Goal: Transaction & Acquisition: Purchase product/service

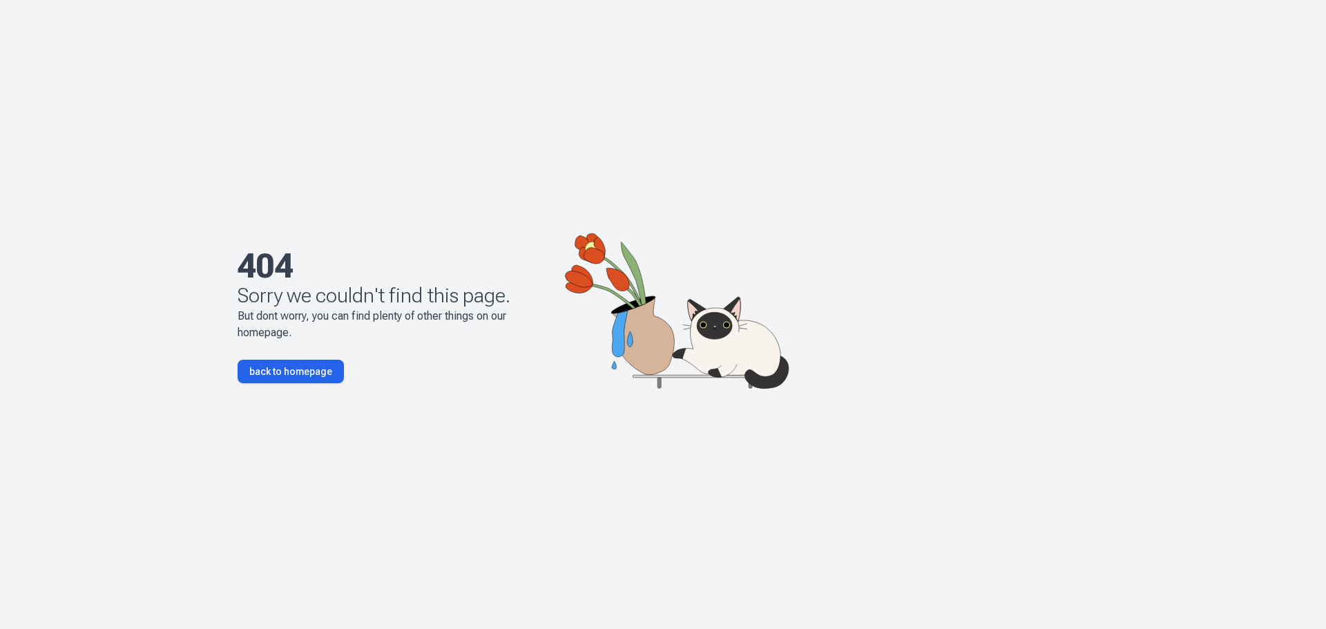
click at [268, 369] on link "back to homepage" at bounding box center [291, 371] width 106 height 23
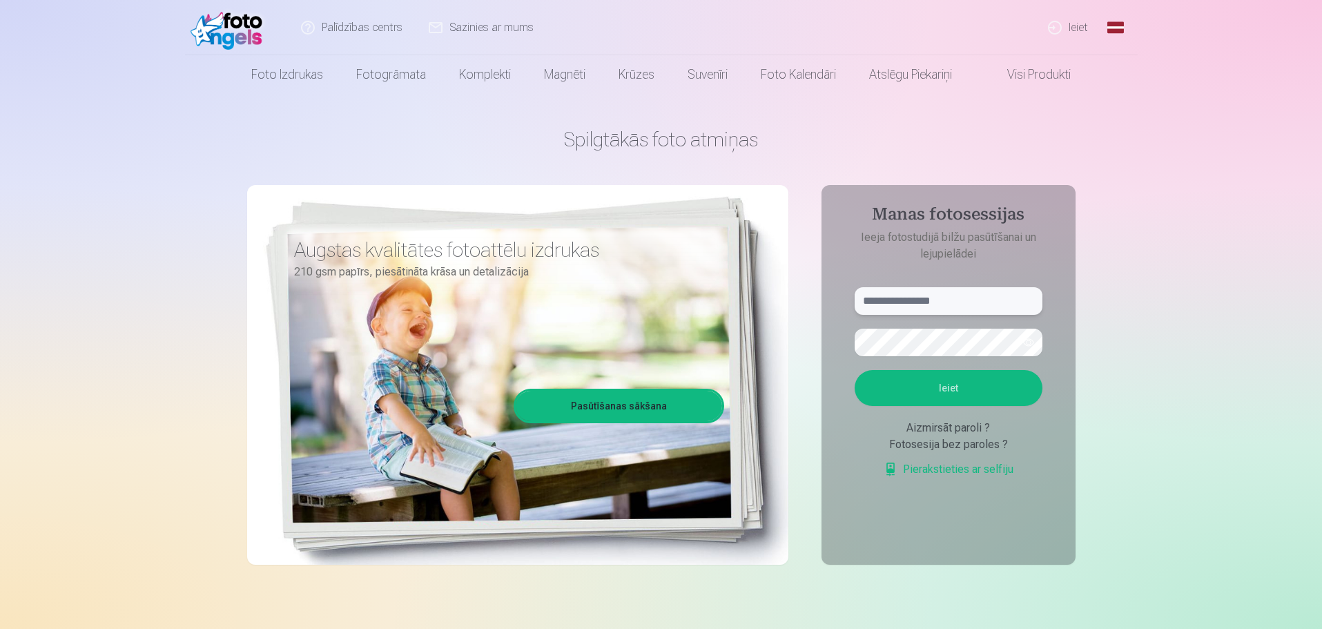
type input "**********"
click at [1060, 31] on link "Ieiet" at bounding box center [1069, 27] width 66 height 55
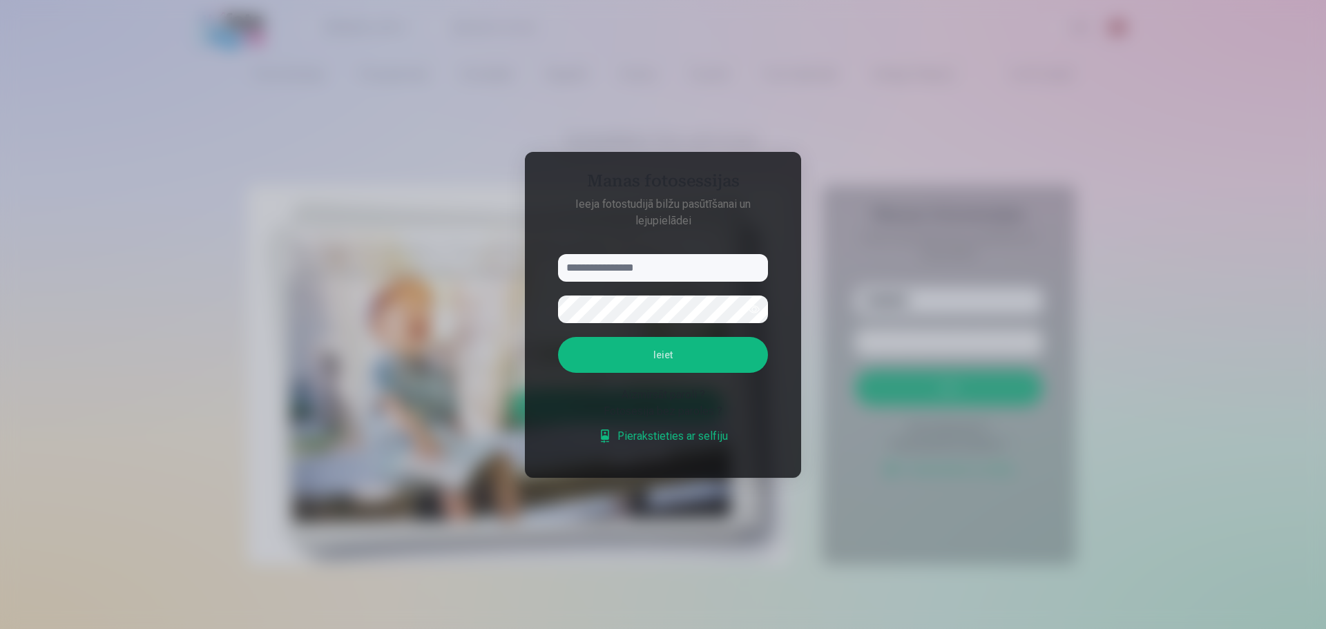
type input "**********"
click at [726, 356] on button "Ieiet" at bounding box center [663, 355] width 210 height 36
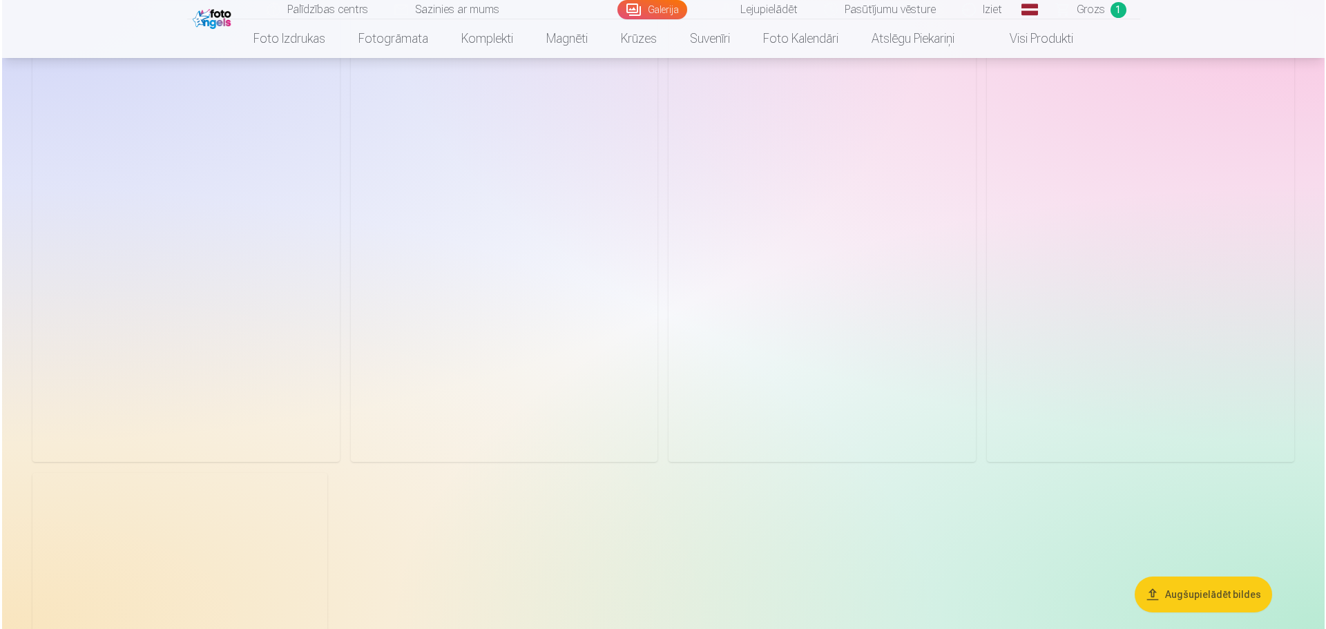
scroll to position [1680, 0]
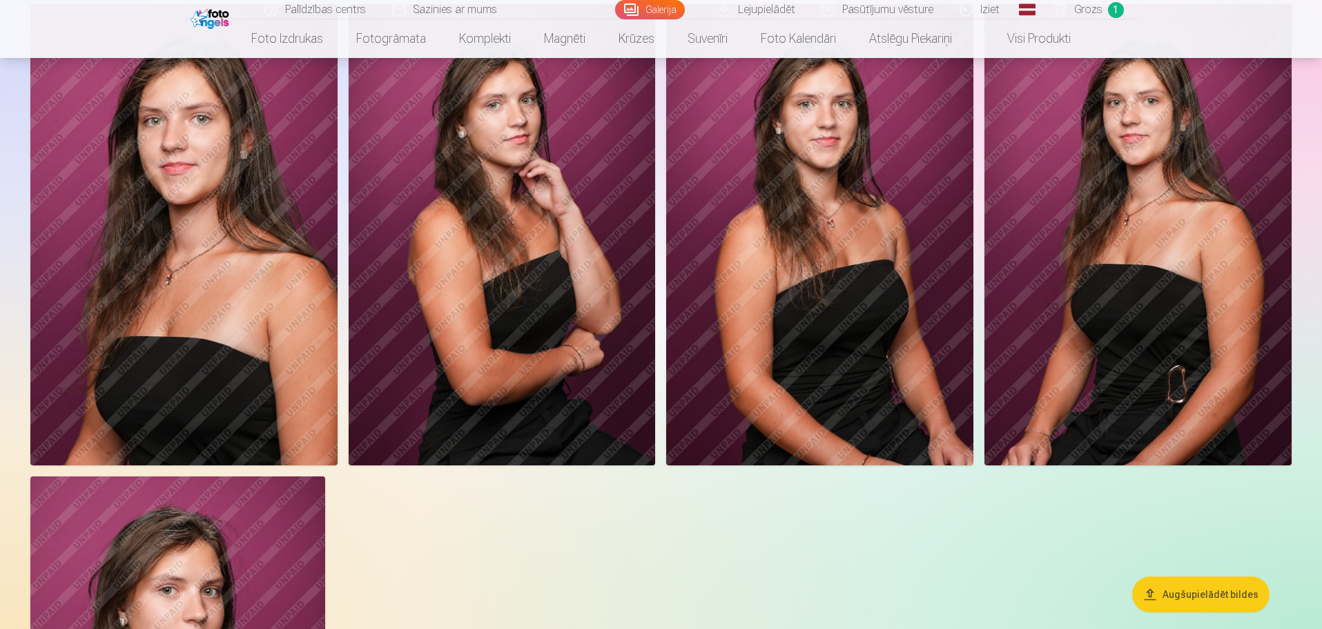
click at [205, 343] on img at bounding box center [183, 234] width 307 height 461
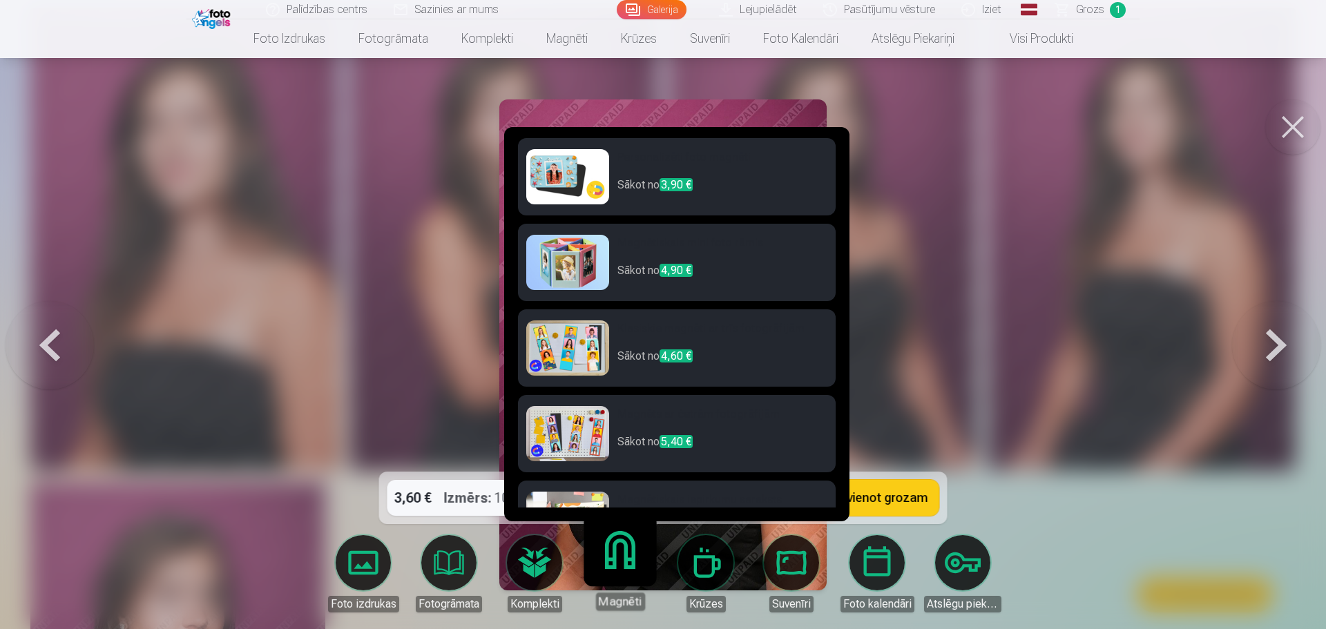
click at [638, 564] on link "Magnēti" at bounding box center [619, 567] width 85 height 85
click at [704, 180] on p "Sākot no 3,90 €" at bounding box center [722, 191] width 210 height 28
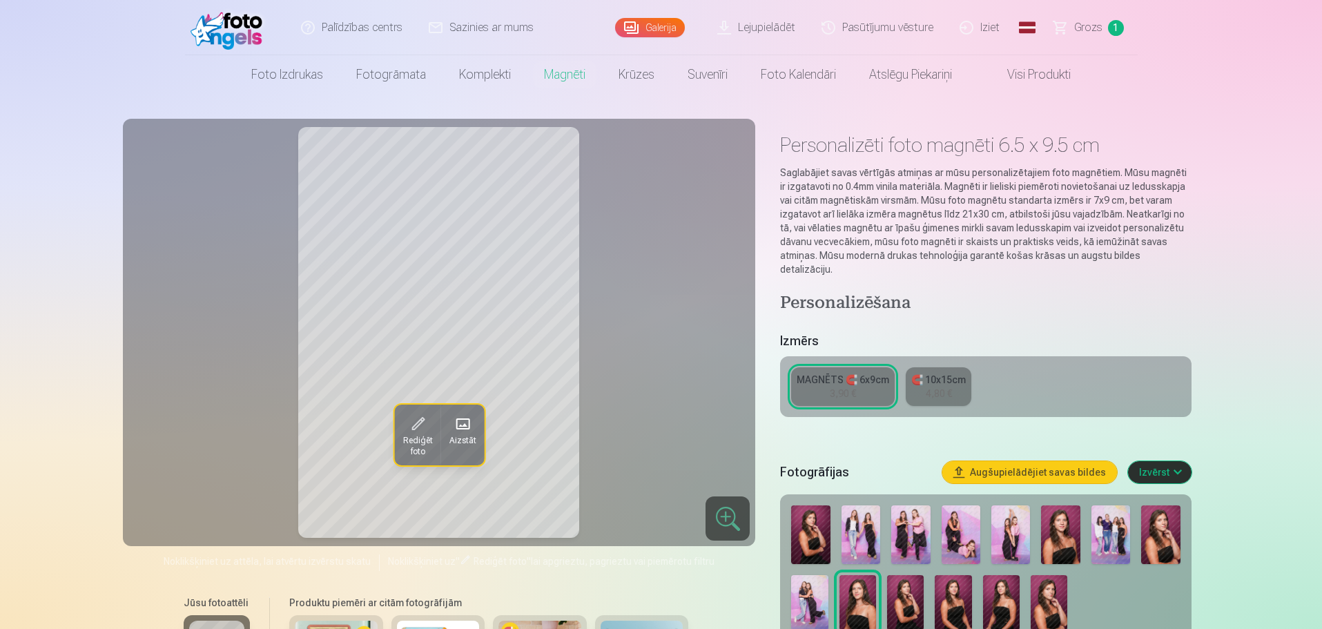
click at [425, 429] on span at bounding box center [417, 424] width 22 height 22
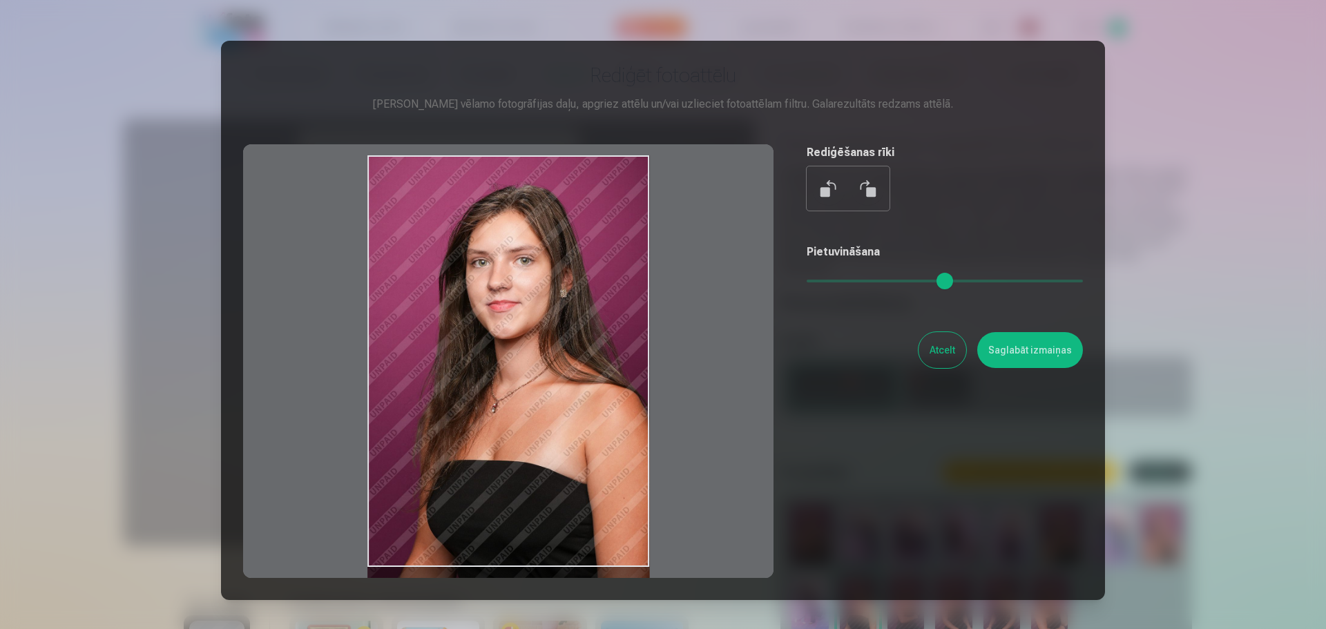
drag, startPoint x: 501, startPoint y: 420, endPoint x: 512, endPoint y: 446, distance: 28.5
click at [512, 446] on div at bounding box center [508, 361] width 530 height 434
click at [1048, 350] on button "Saglabāt izmaiņas" at bounding box center [1030, 350] width 106 height 36
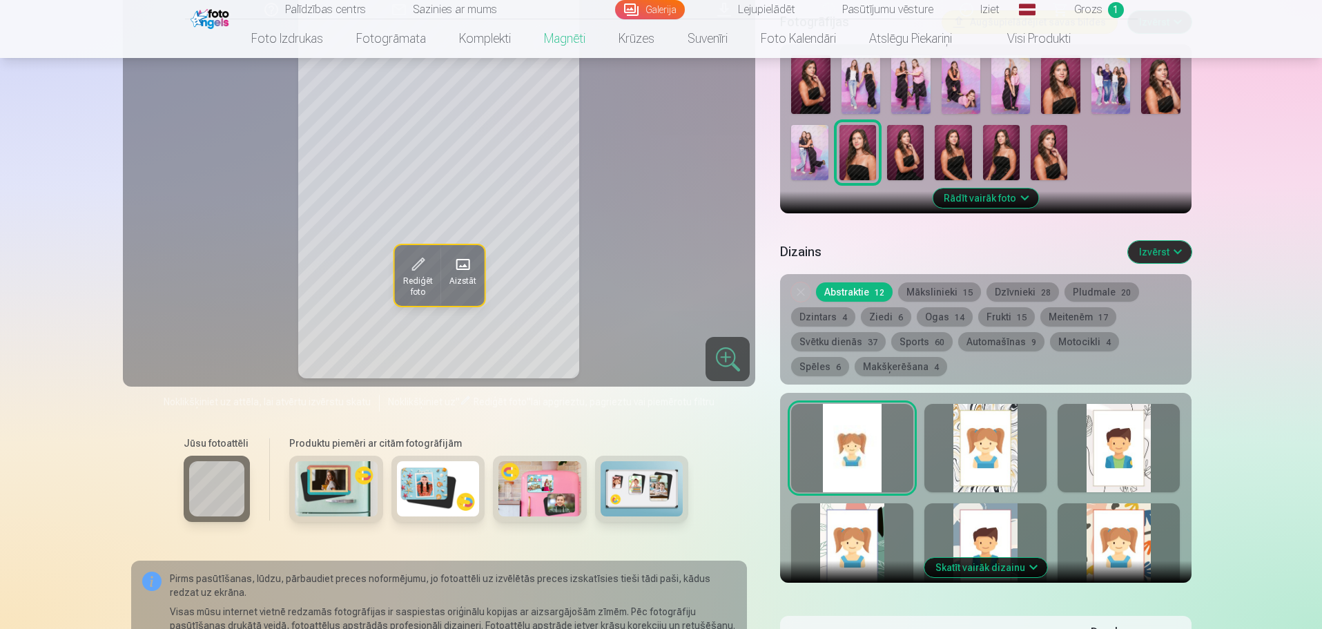
scroll to position [438, 0]
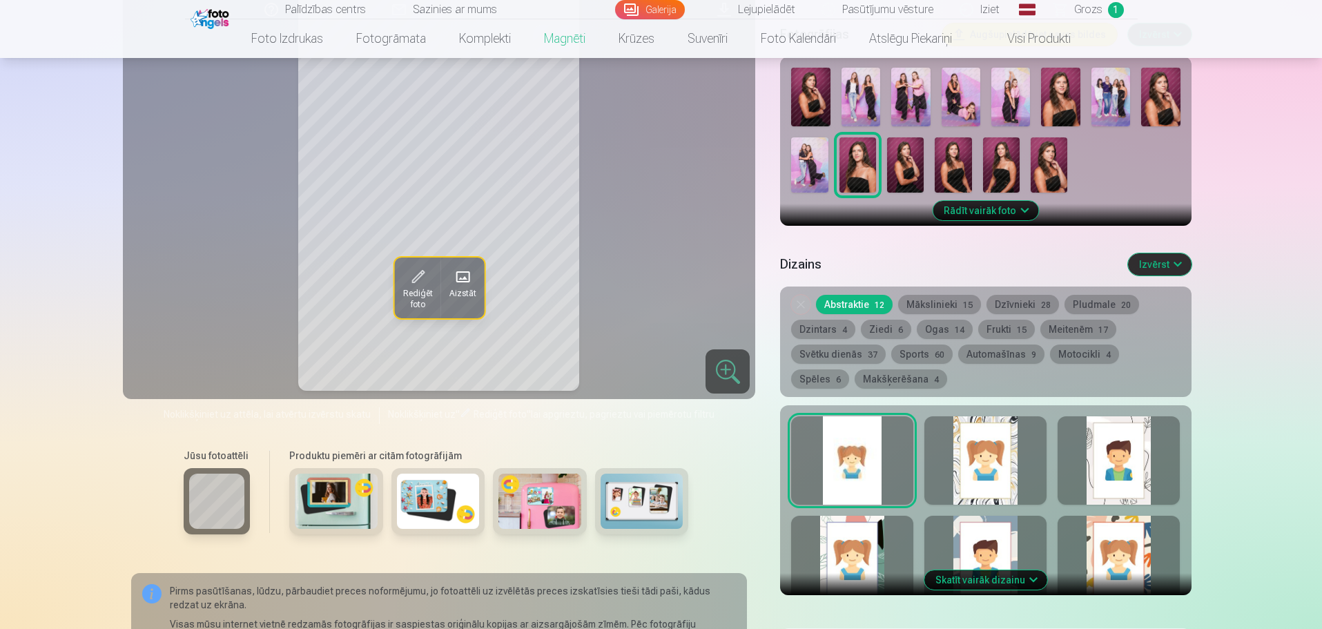
click at [1003, 464] on div at bounding box center [986, 460] width 122 height 88
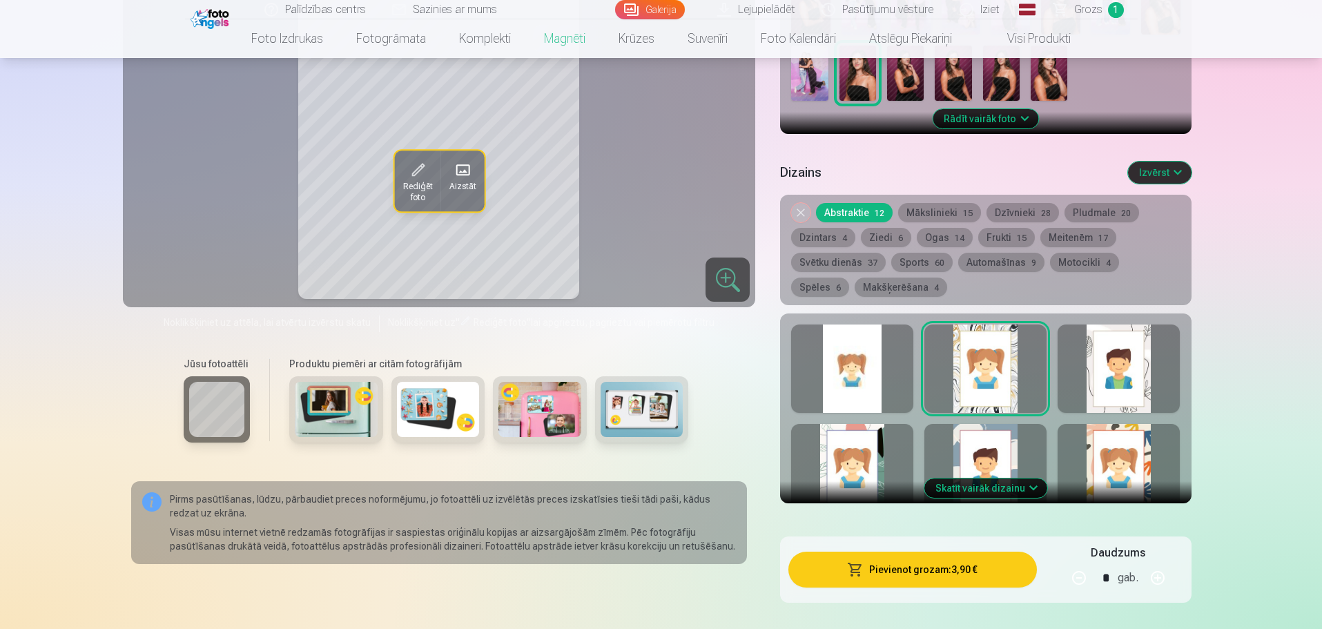
click at [882, 438] on div at bounding box center [852, 468] width 122 height 88
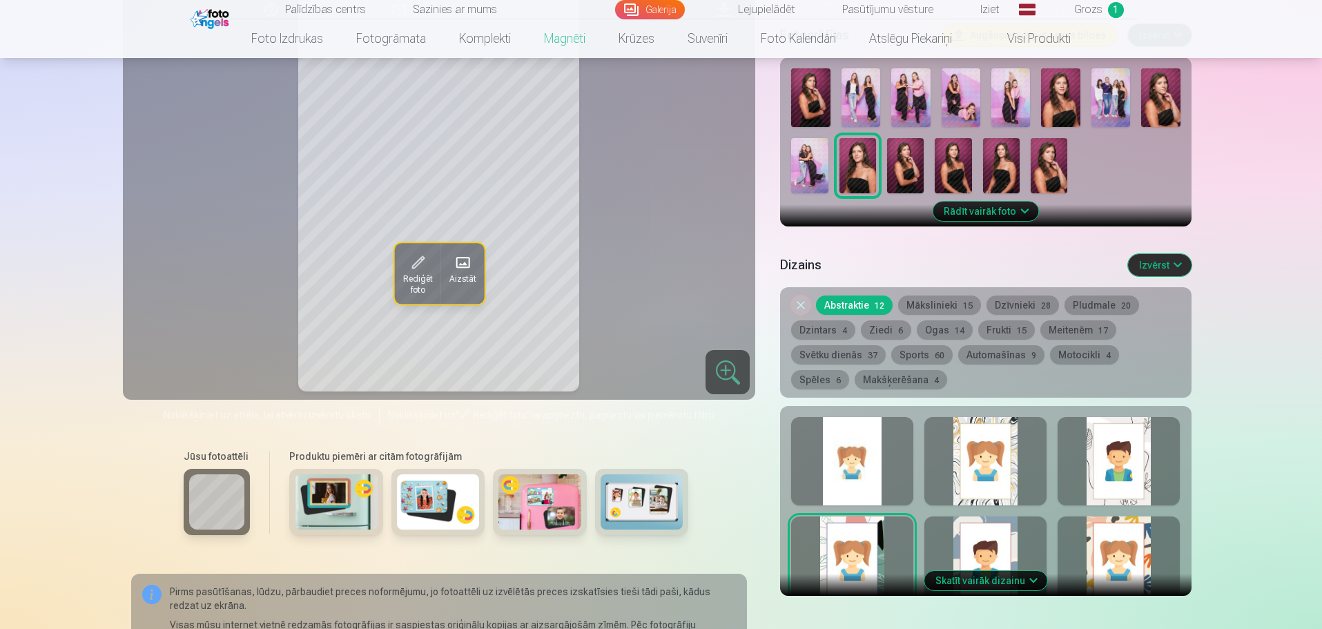
scroll to position [414, 0]
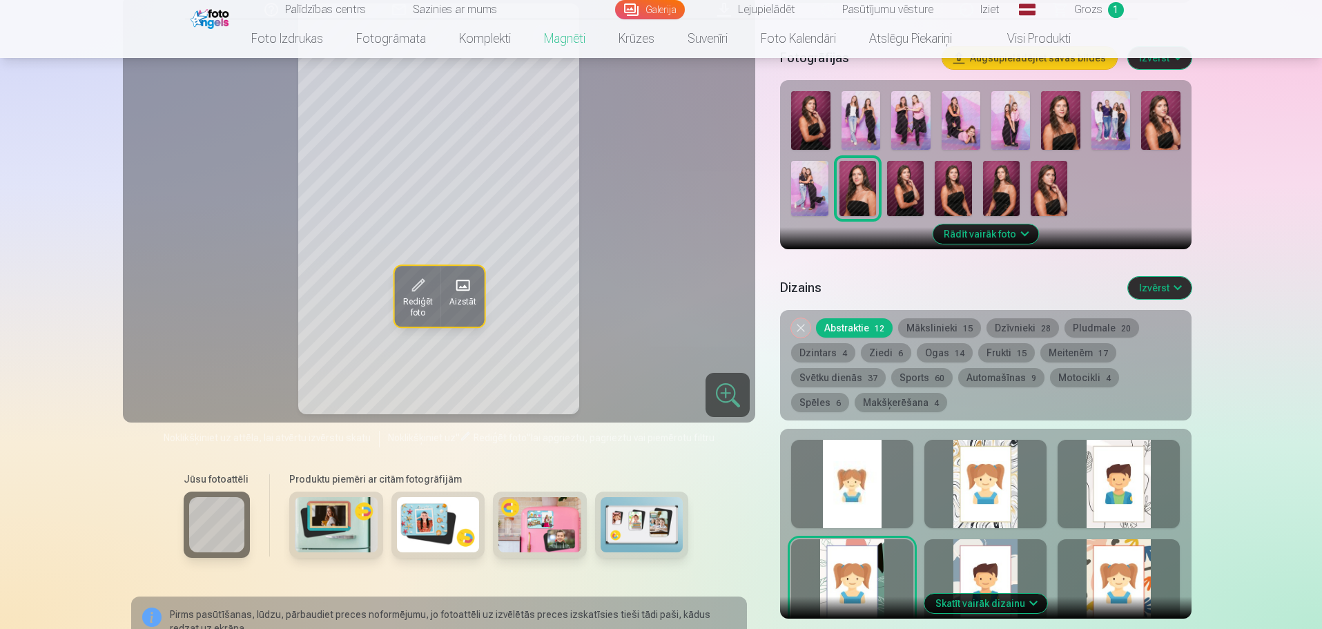
click at [996, 594] on button "Skatīt vairāk dizainu" at bounding box center [986, 603] width 123 height 19
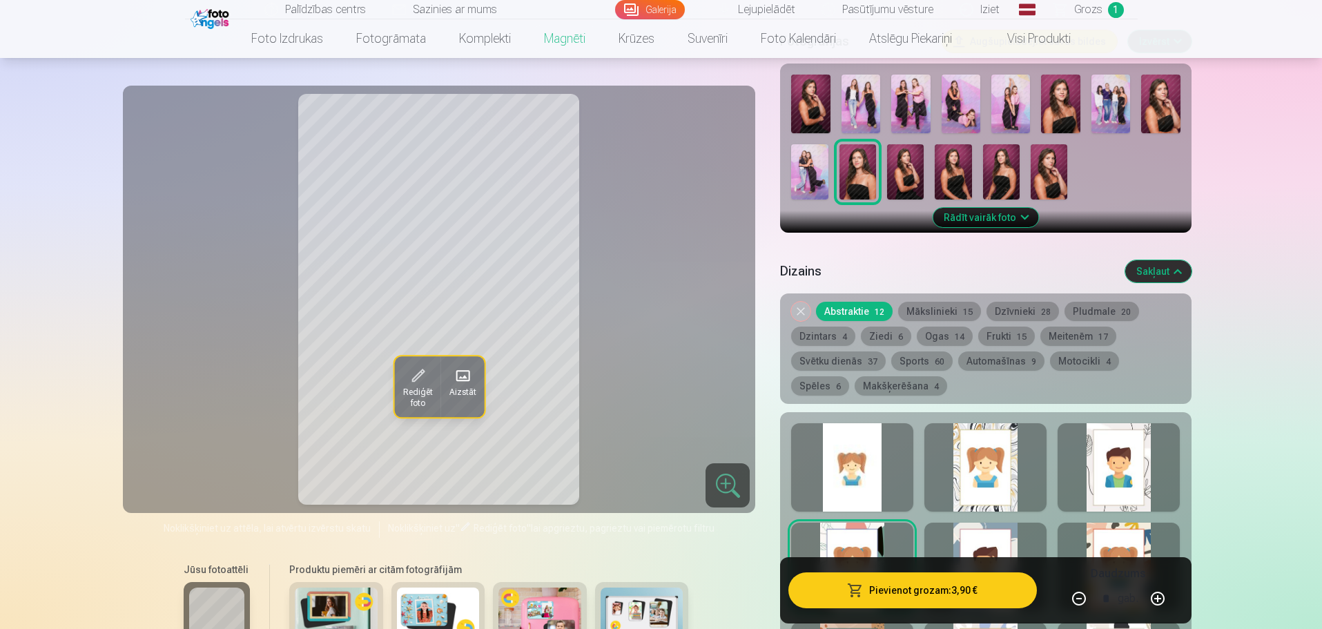
scroll to position [483, 0]
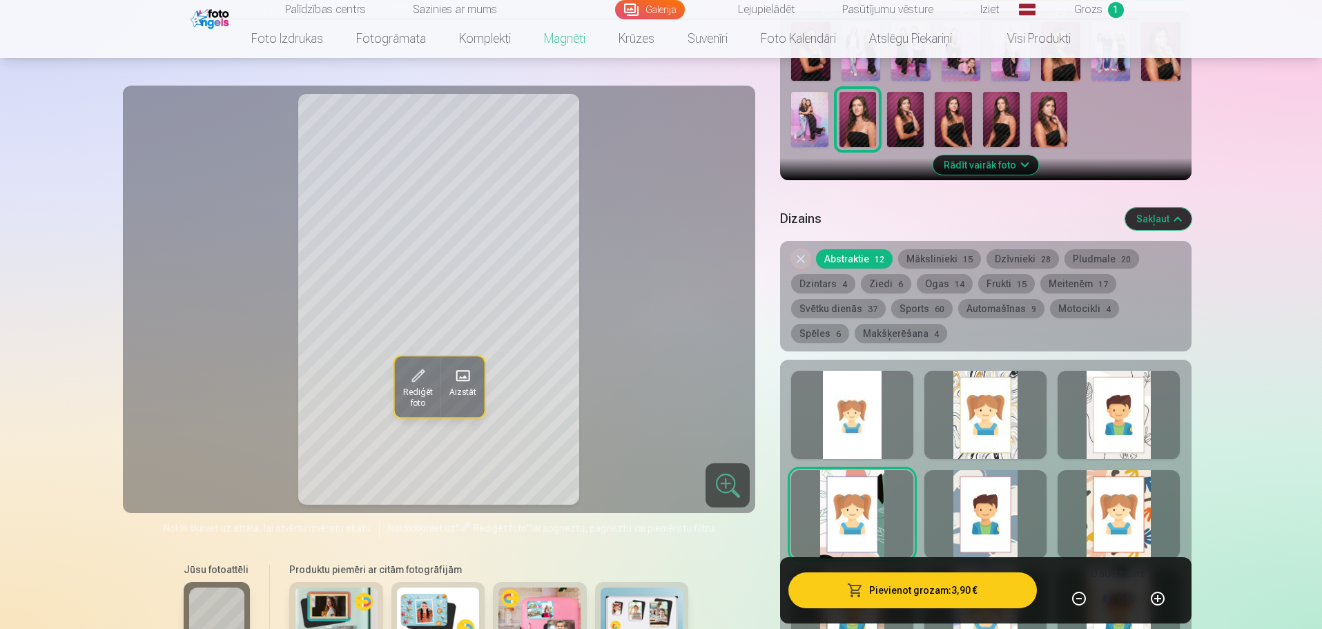
click at [1139, 393] on div at bounding box center [1119, 415] width 122 height 88
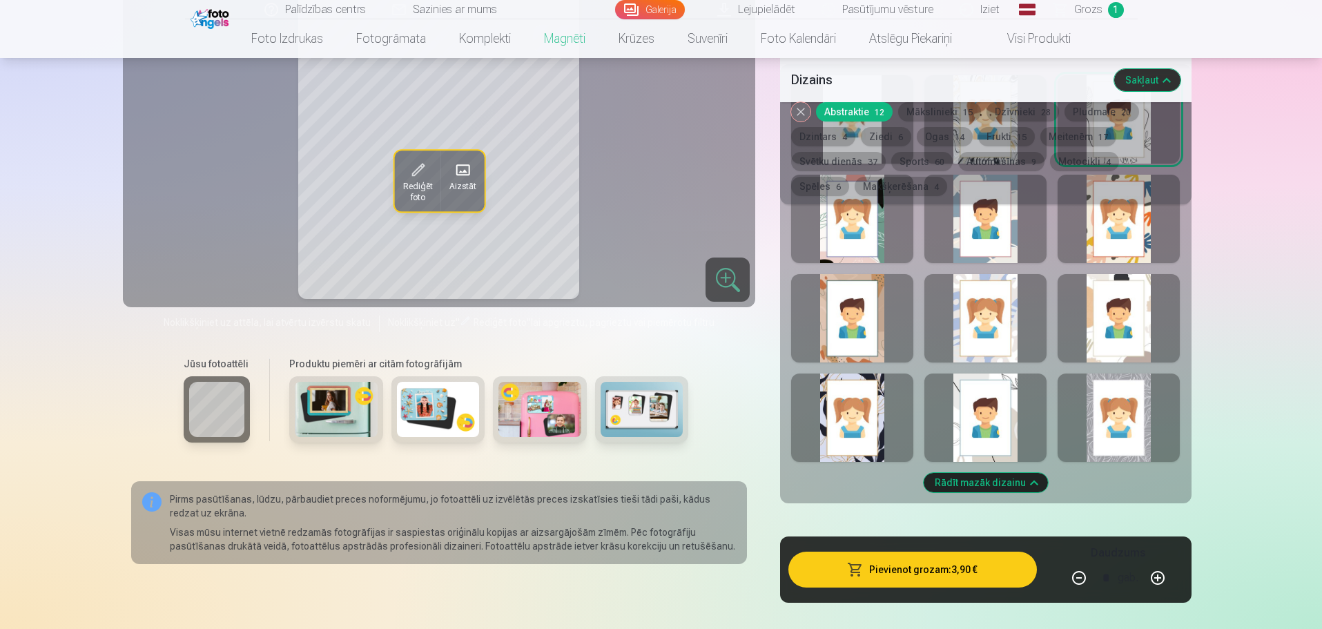
scroll to position [714, 0]
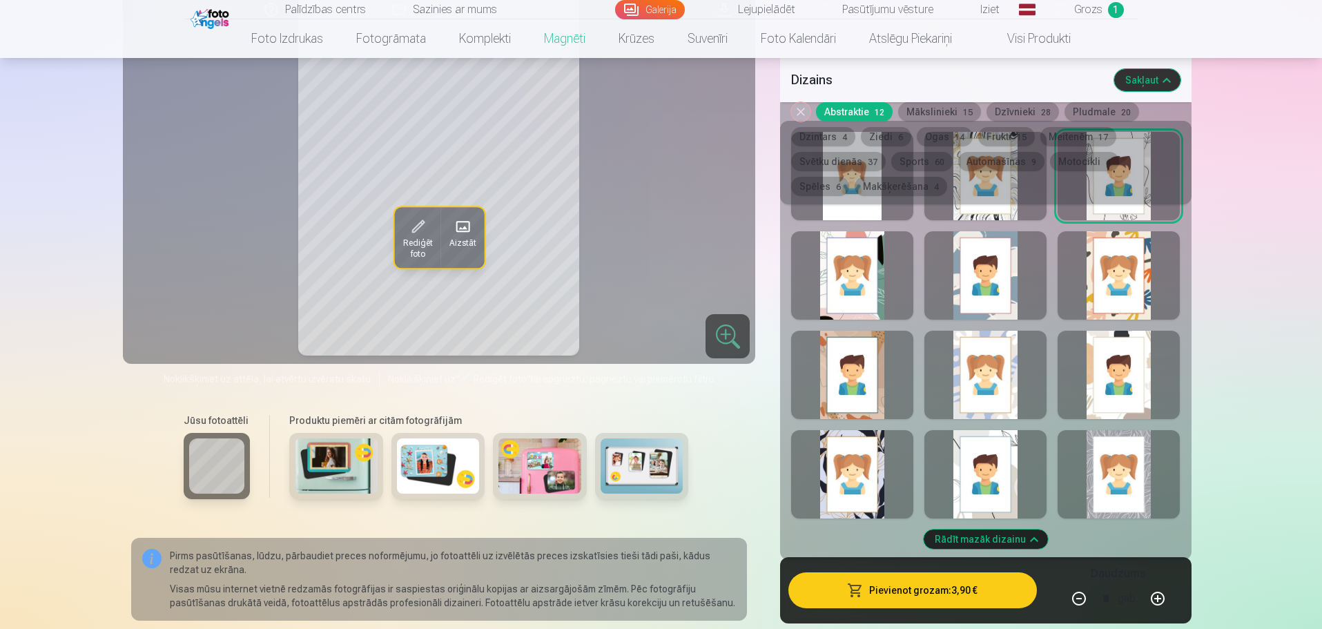
click at [854, 462] on div at bounding box center [852, 474] width 122 height 88
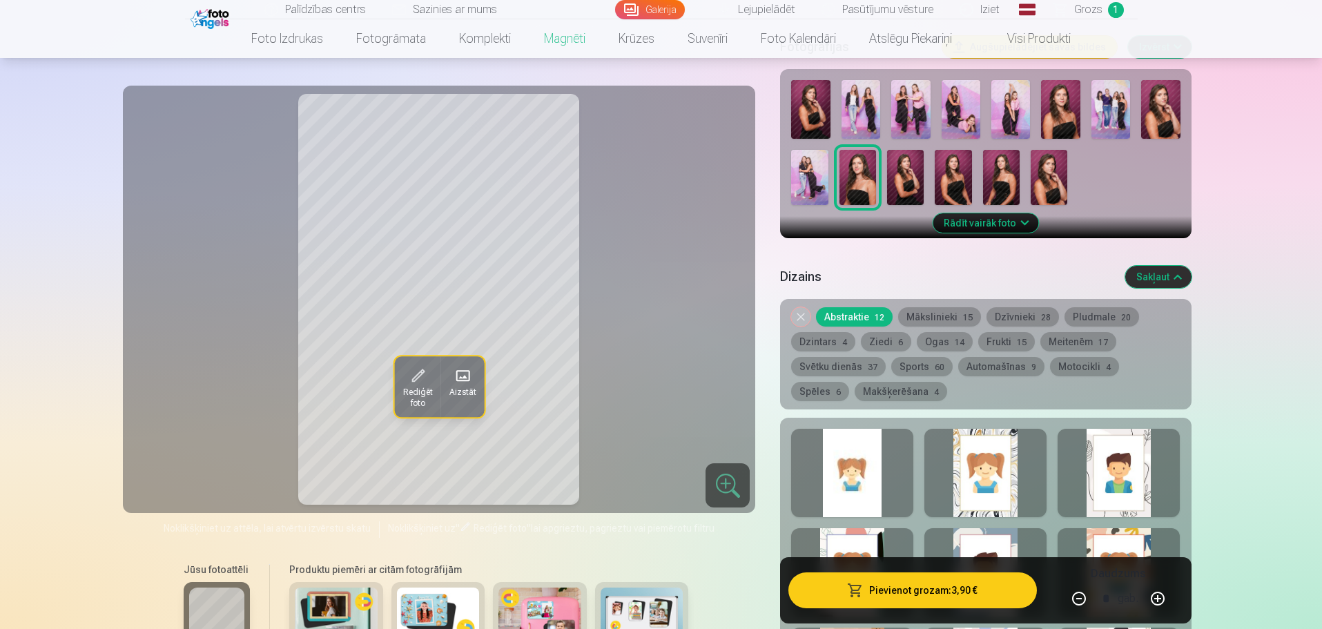
scroll to position [391, 0]
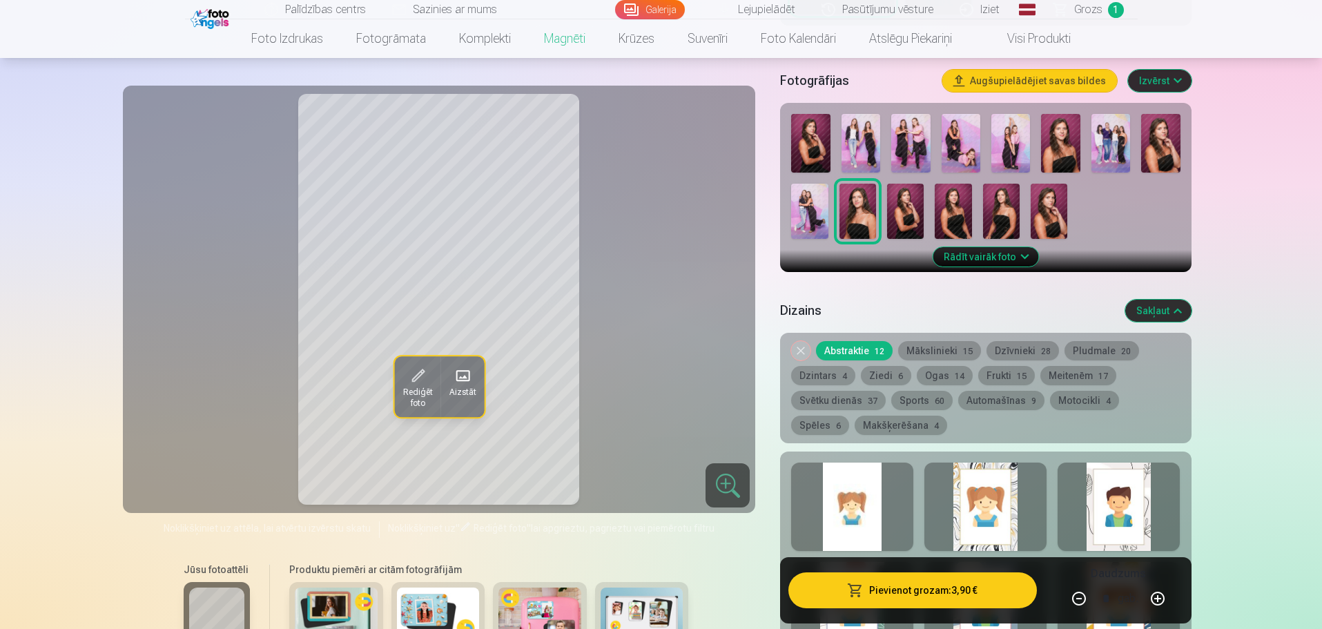
click at [1102, 11] on link "Grozs 1" at bounding box center [1089, 9] width 97 height 19
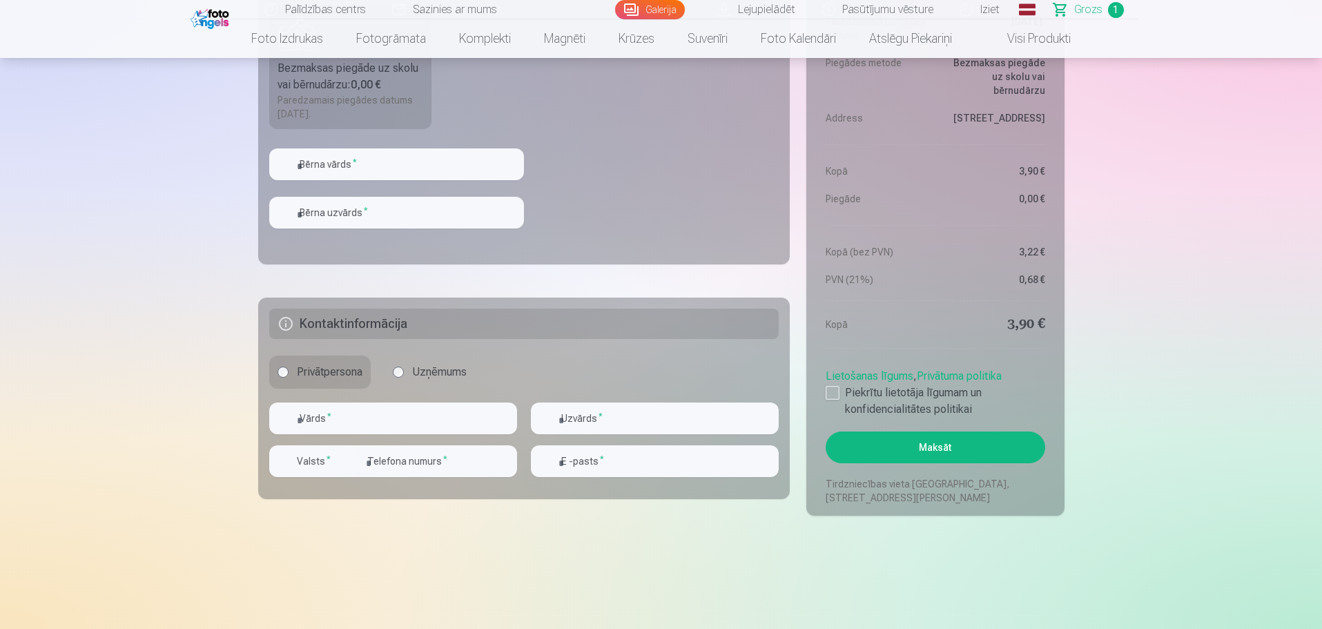
scroll to position [575, 0]
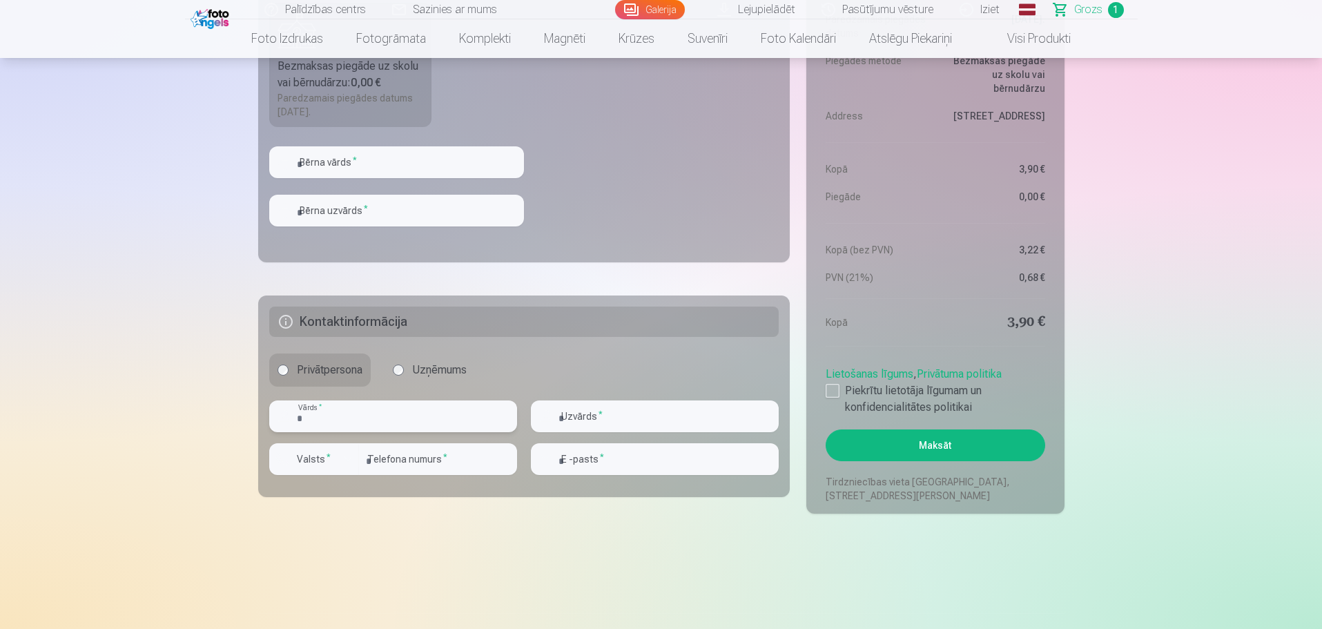
click at [448, 418] on input "text" at bounding box center [393, 416] width 248 height 32
type input "*********"
type input "*****"
type input "********"
type input "**********"
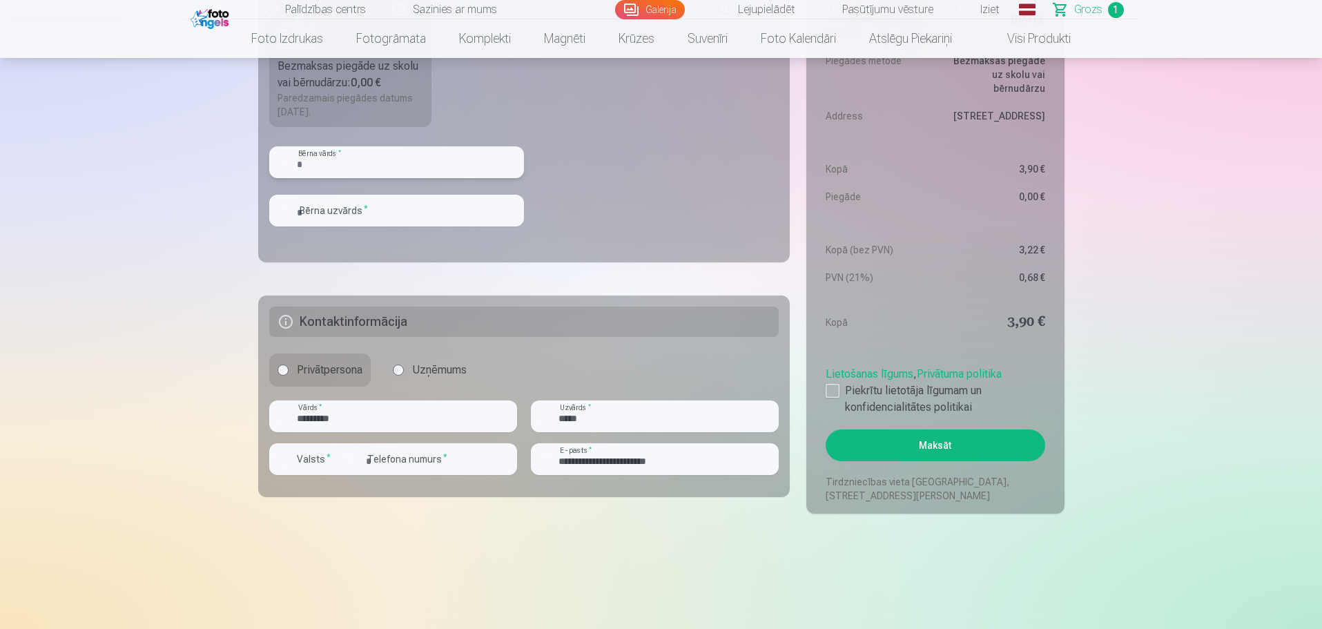
click at [478, 157] on input "text" at bounding box center [396, 162] width 255 height 32
type input "*********"
type input "*****"
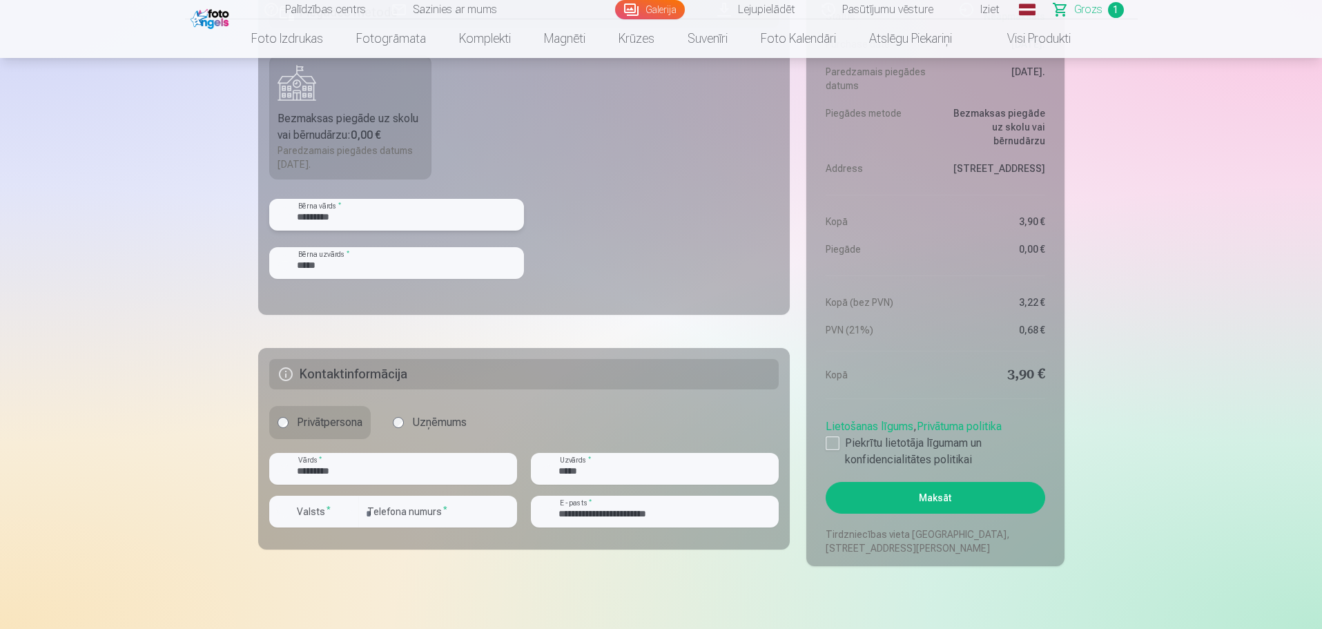
scroll to position [506, 0]
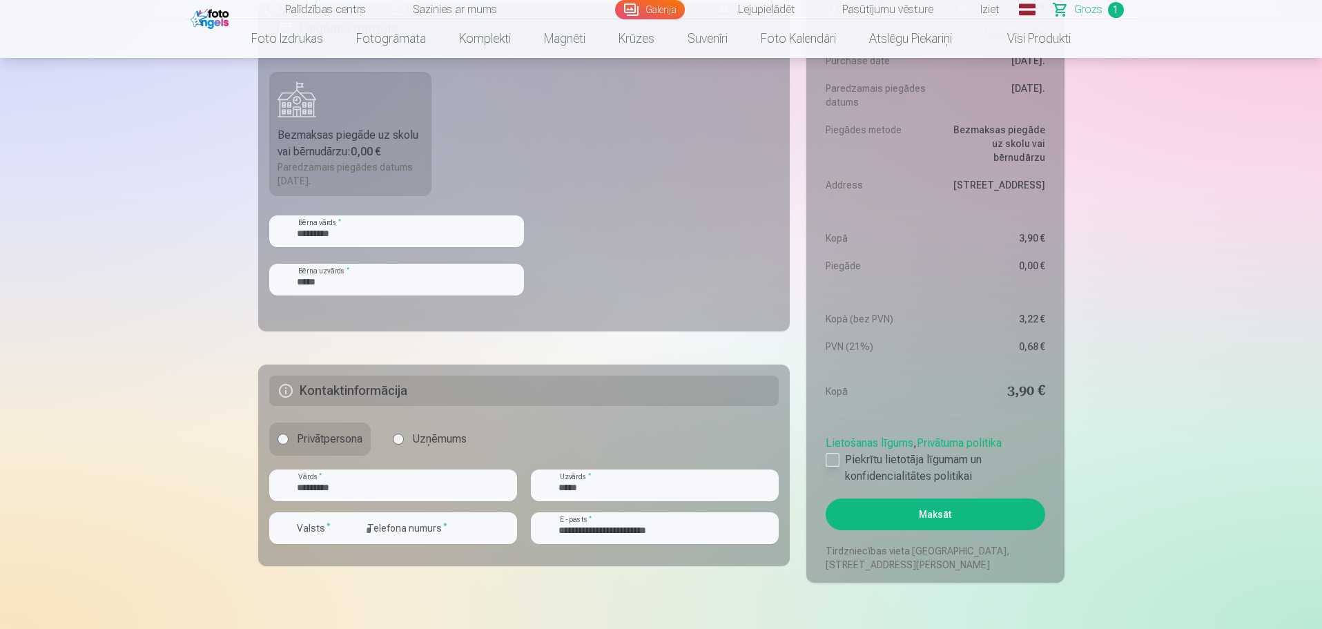
click at [834, 456] on div at bounding box center [833, 460] width 14 height 14
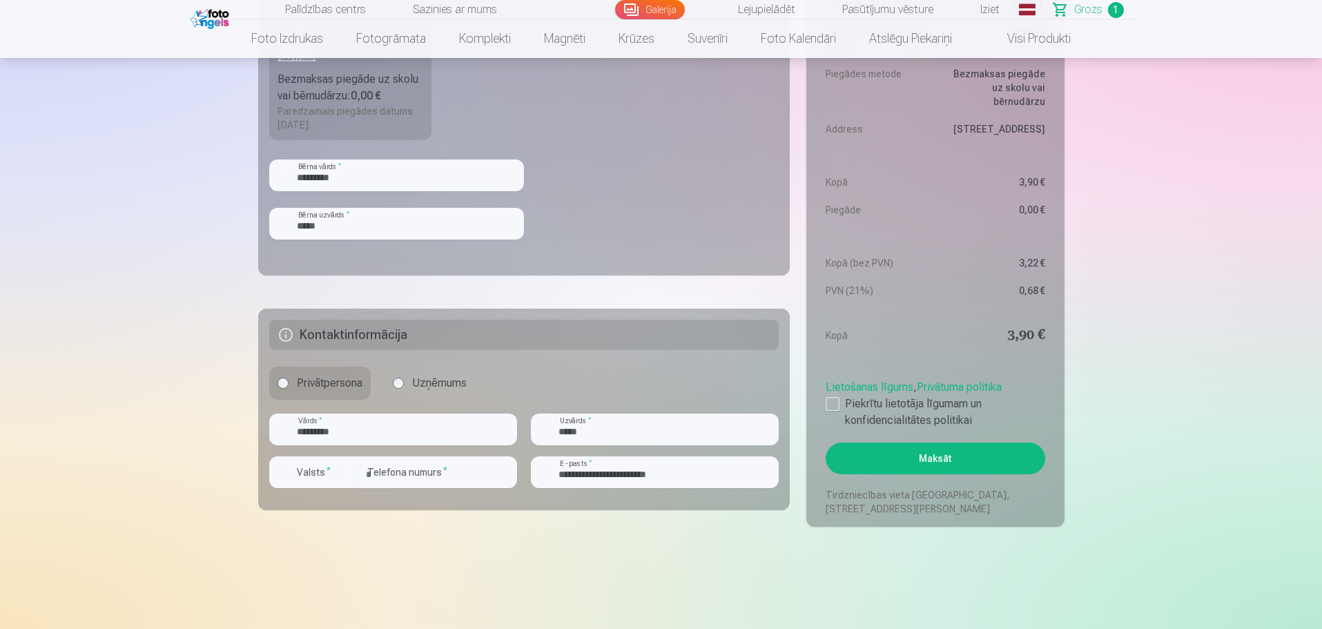
scroll to position [575, 0]
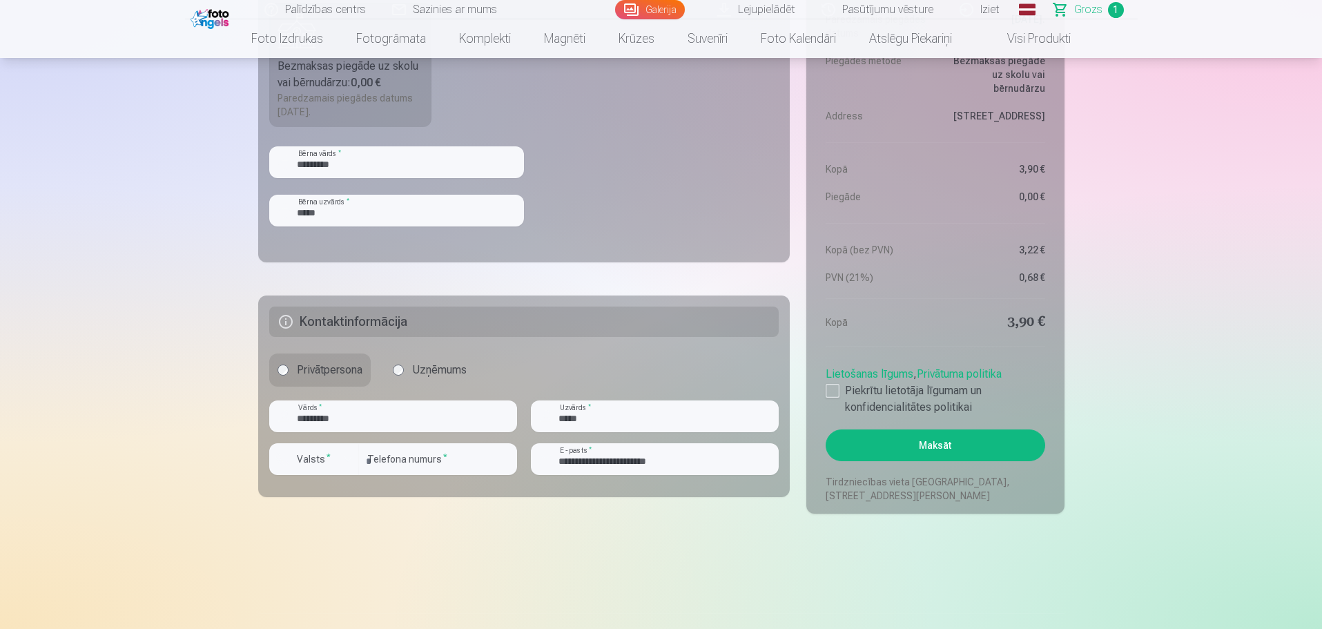
click at [875, 449] on button "Maksāt" at bounding box center [935, 445] width 219 height 32
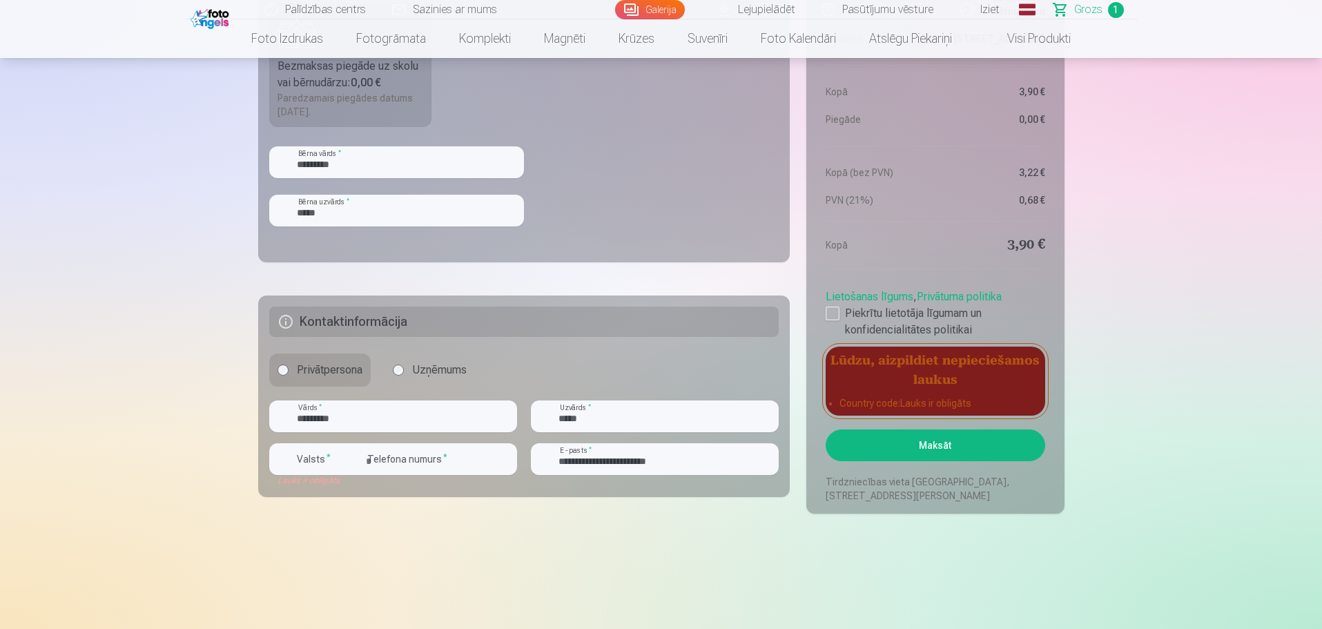
click at [871, 395] on div "Lūdzu, aizpildiet nepieciešamos laukus Country code : Lauks ir obligāts" at bounding box center [935, 381] width 219 height 69
click at [877, 366] on h5 "Lūdzu, aizpildiet nepieciešamos laukus" at bounding box center [935, 369] width 219 height 44
click at [876, 404] on li "Country code : Lauks ir obligāts" at bounding box center [935, 403] width 191 height 14
click at [883, 376] on h5 "Lūdzu, aizpildiet nepieciešamos laukus" at bounding box center [935, 369] width 219 height 44
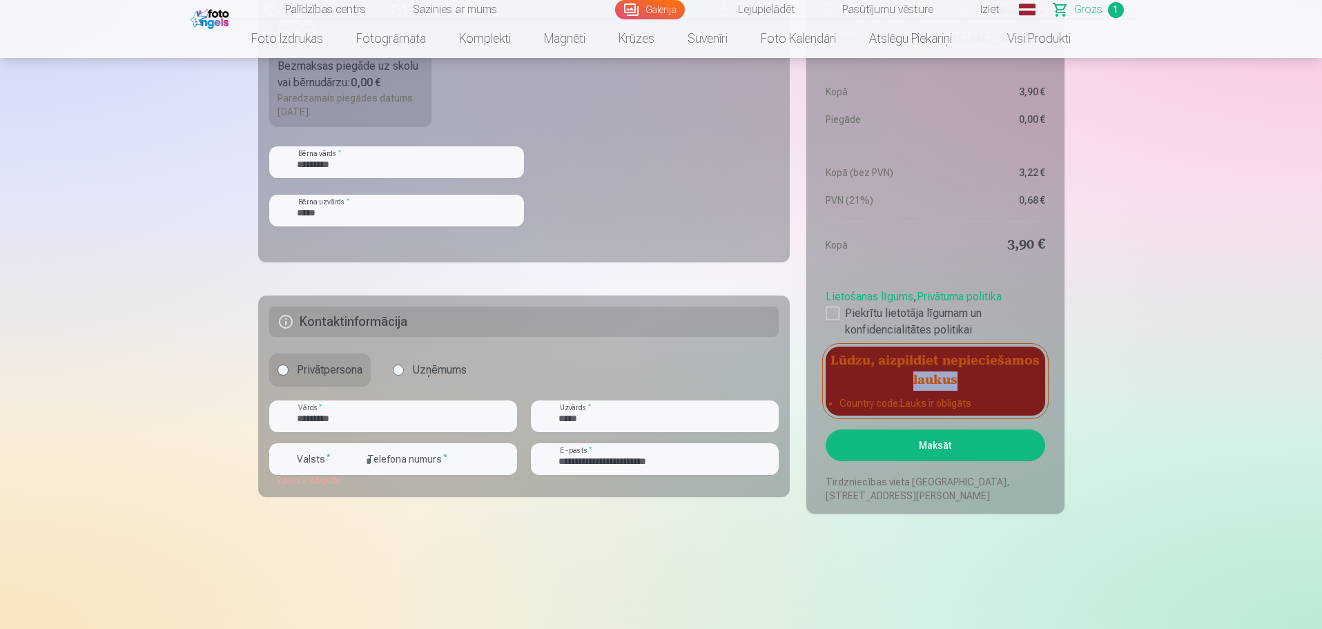
click at [982, 381] on h5 "Lūdzu, aizpildiet nepieciešamos laukus" at bounding box center [935, 369] width 219 height 44
click at [835, 309] on div at bounding box center [833, 314] width 14 height 14
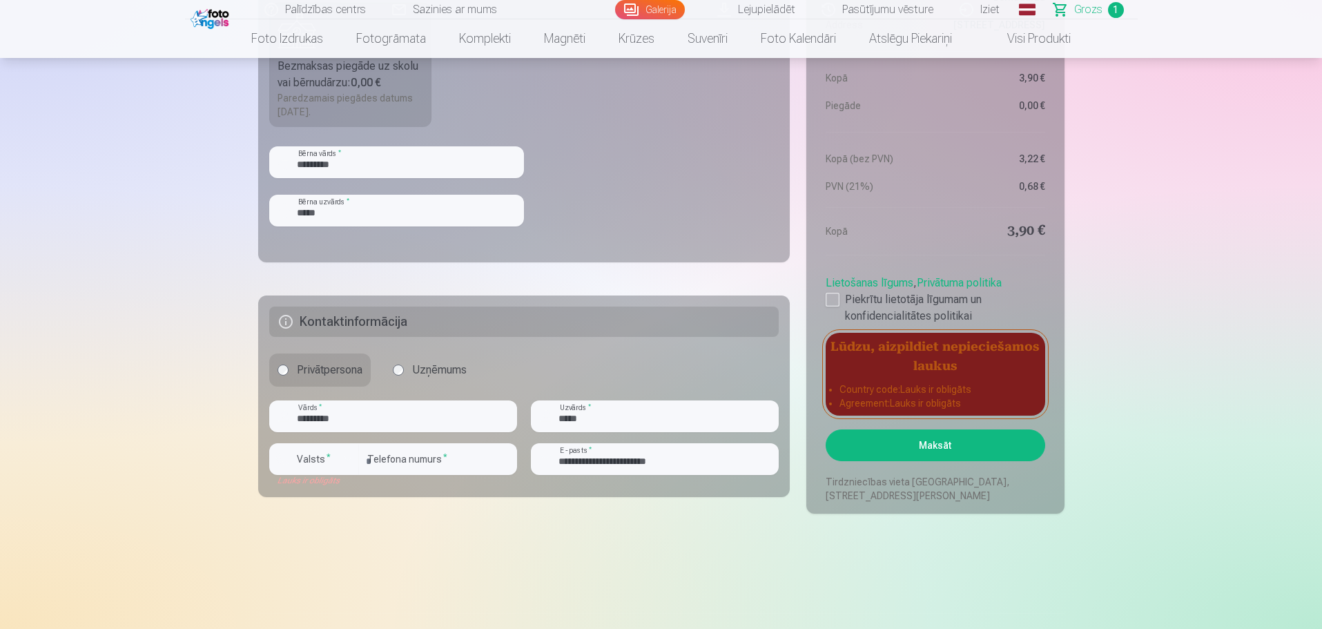
click at [830, 289] on link "Lietošanas līgums" at bounding box center [870, 282] width 88 height 13
click at [833, 296] on div at bounding box center [833, 300] width 14 height 14
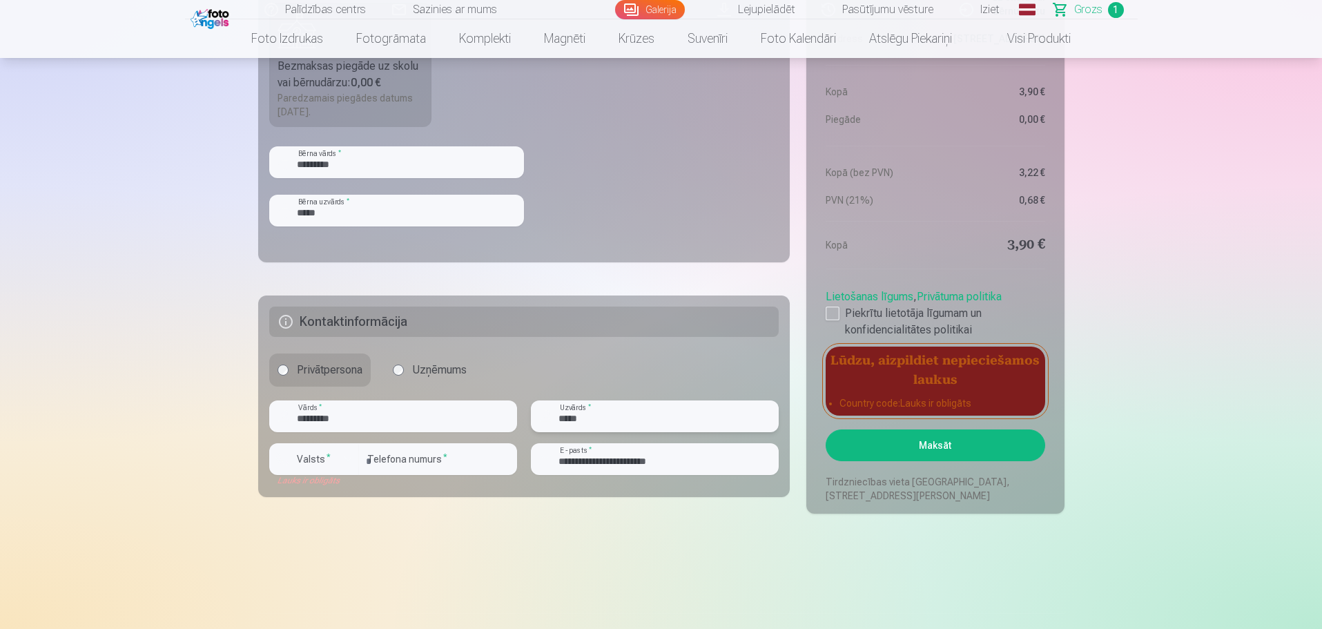
click at [657, 425] on input "*****" at bounding box center [655, 416] width 248 height 32
click at [670, 330] on h5 "Kontaktinformācija" at bounding box center [524, 322] width 510 height 30
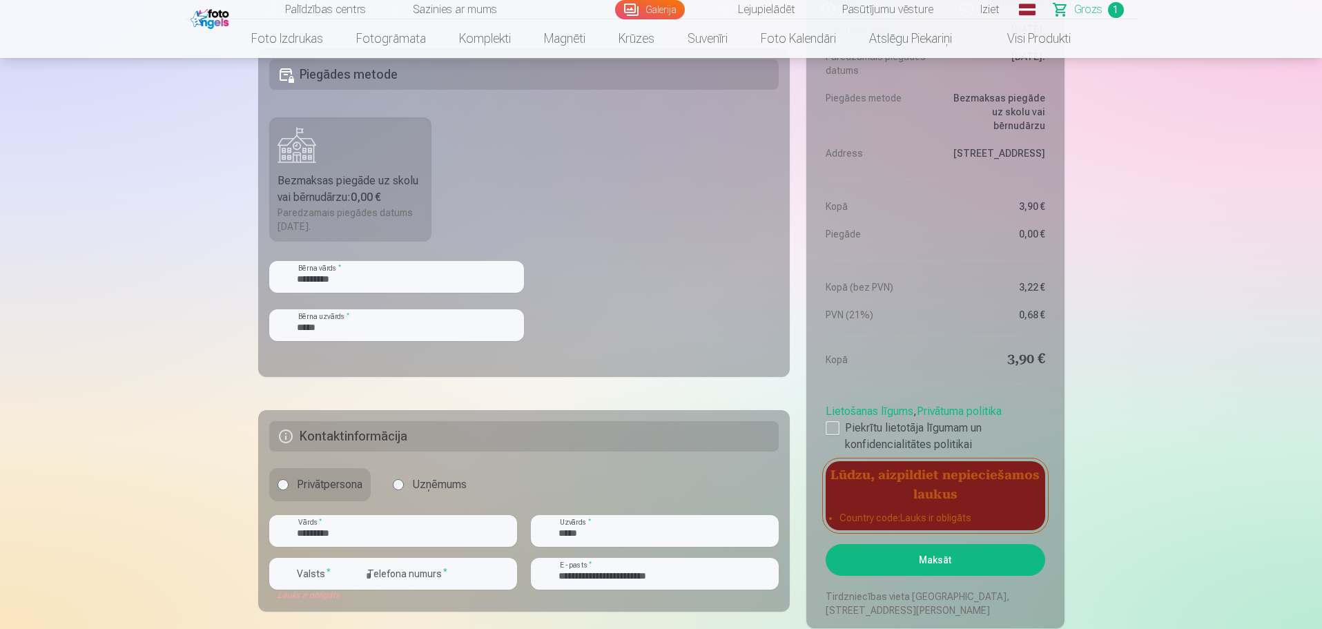
drag, startPoint x: 963, startPoint y: 360, endPoint x: 907, endPoint y: 314, distance: 72.1
click at [960, 360] on dd "3,90 €" at bounding box center [993, 359] width 103 height 19
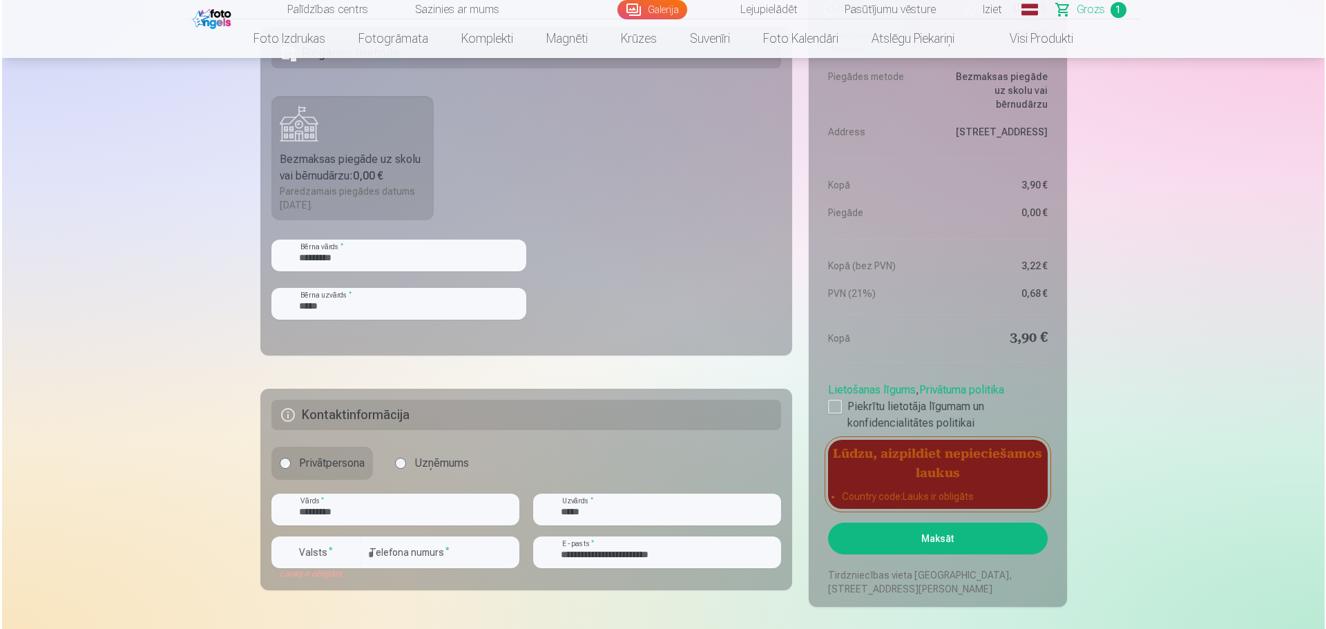
scroll to position [506, 0]
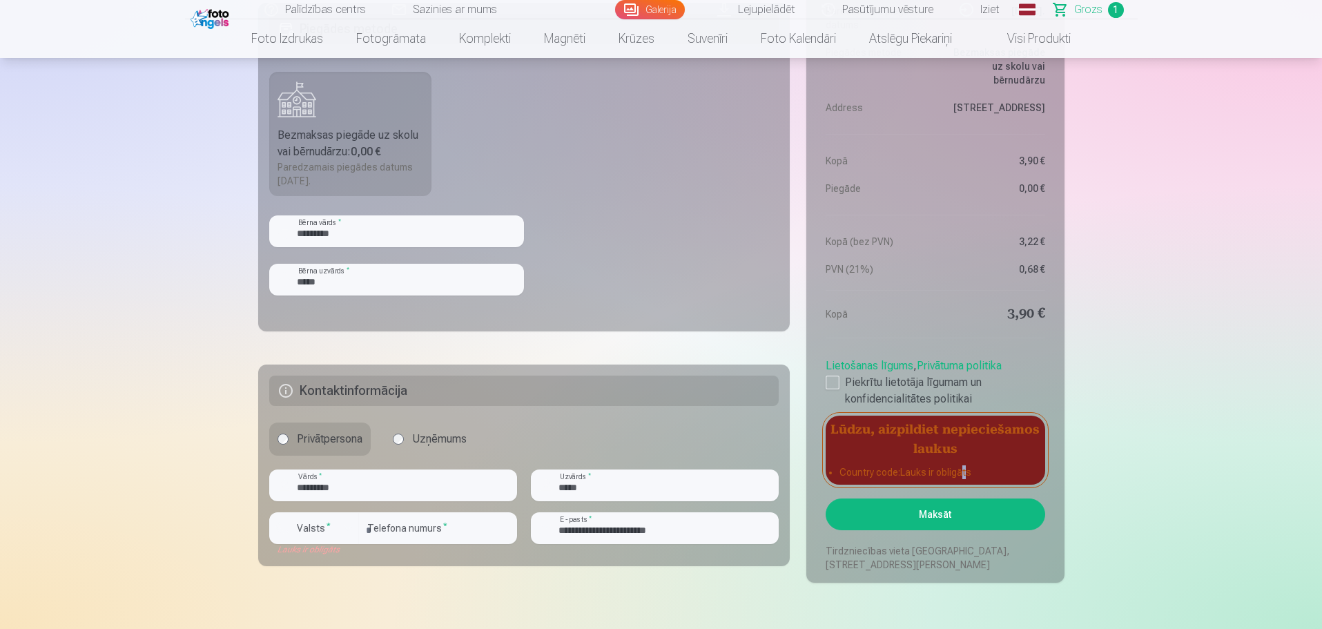
click at [964, 471] on li "Country code : Lauks ir obligāts" at bounding box center [935, 472] width 191 height 14
click at [350, 525] on div "button" at bounding box center [348, 528] width 17 height 17
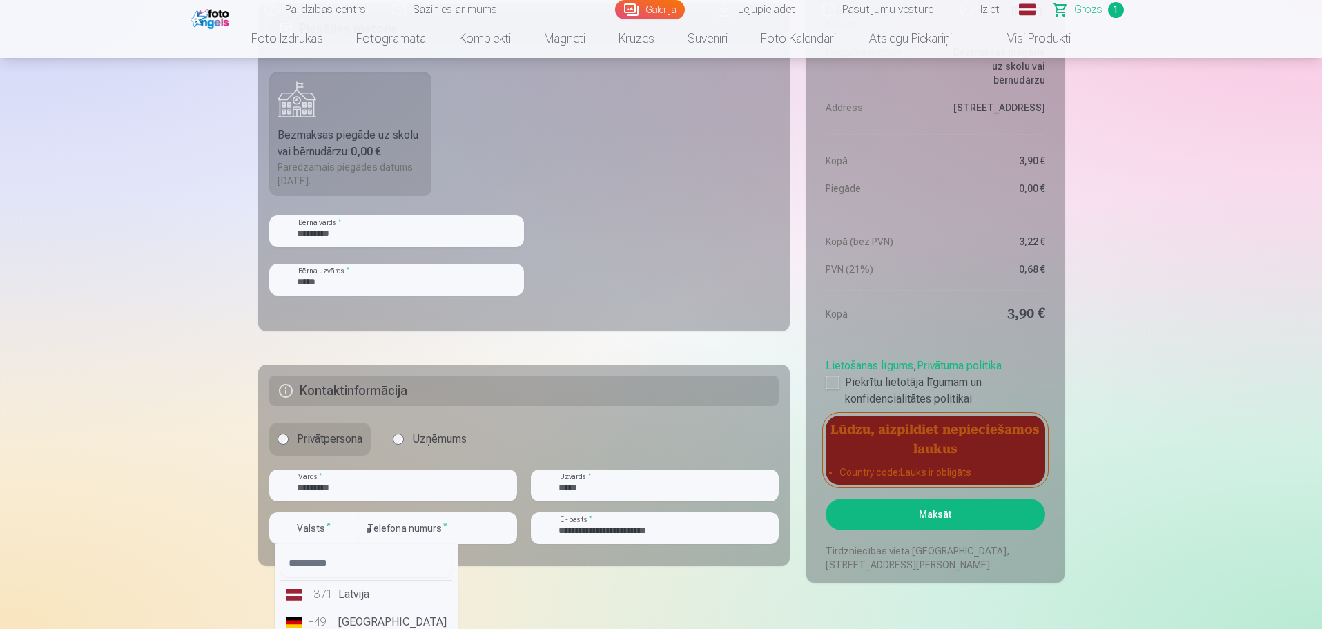
click at [365, 594] on li "+371 Latvija" at bounding box center [366, 595] width 172 height 28
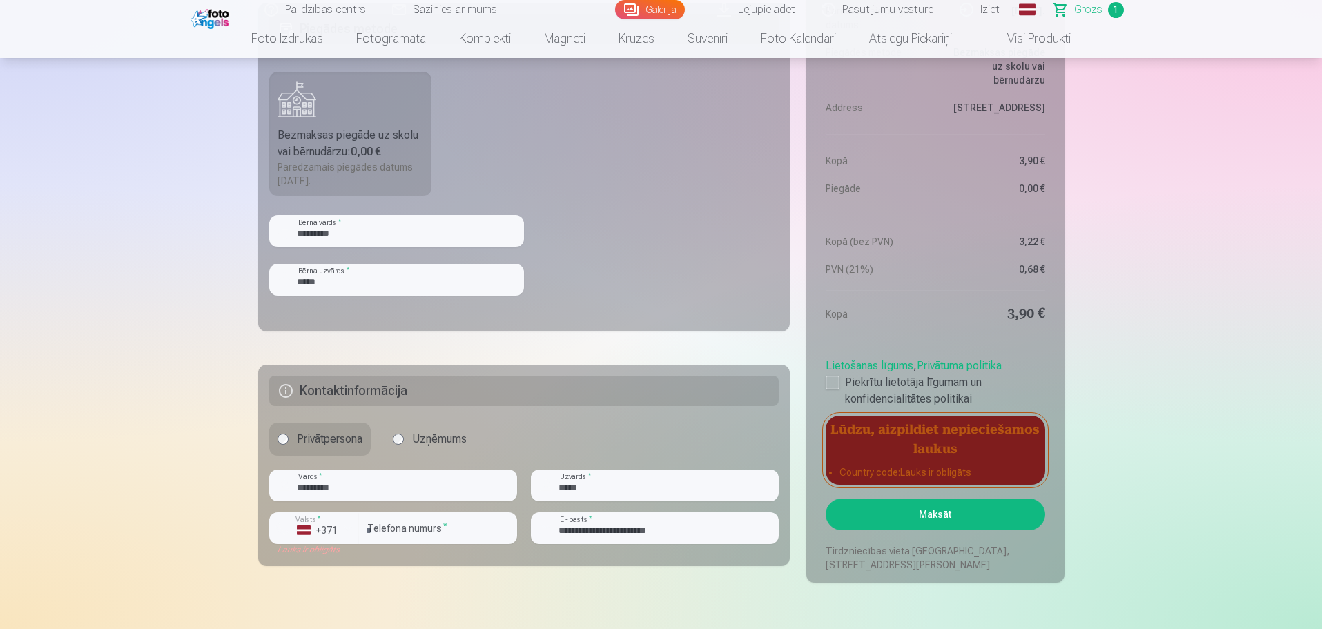
click at [904, 526] on button "Maksāt" at bounding box center [935, 515] width 219 height 32
